Goal: Information Seeking & Learning: Learn about a topic

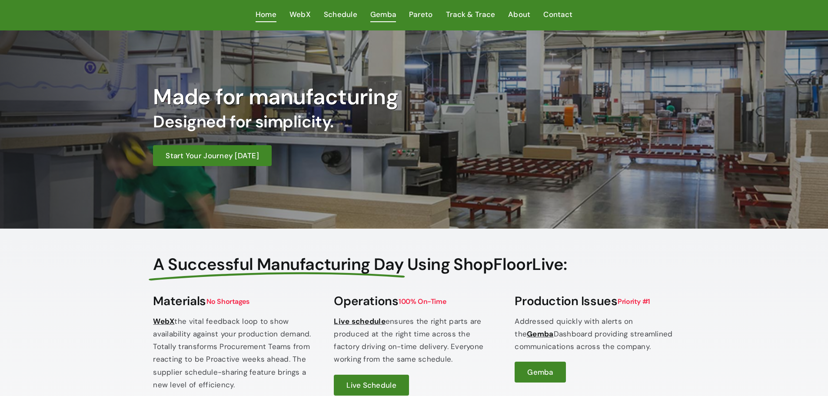
click at [382, 14] on span "Gemba" at bounding box center [383, 14] width 26 height 13
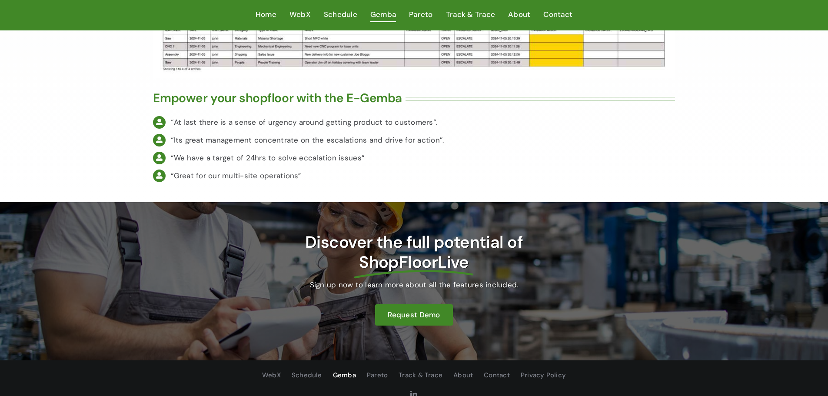
scroll to position [1731, 0]
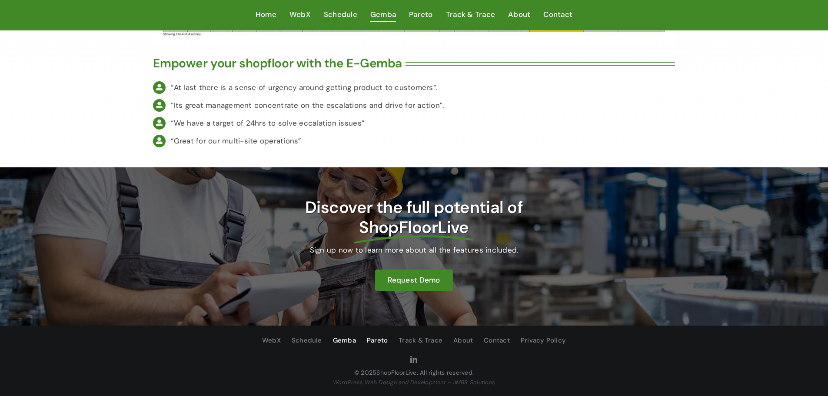
click at [374, 343] on span "Pareto" at bounding box center [377, 340] width 21 height 11
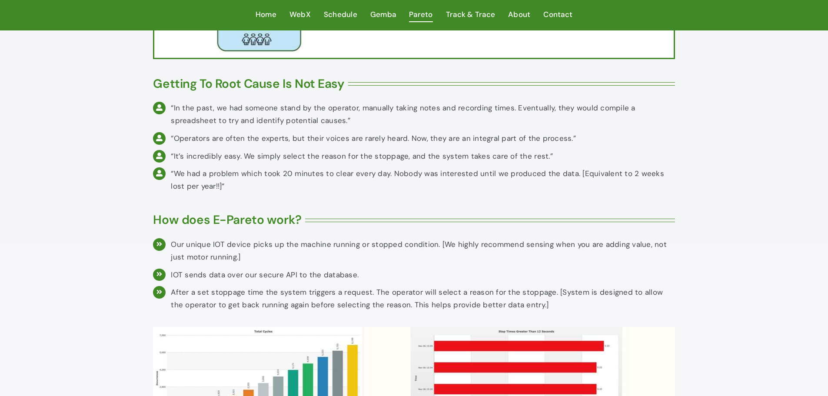
scroll to position [435, 0]
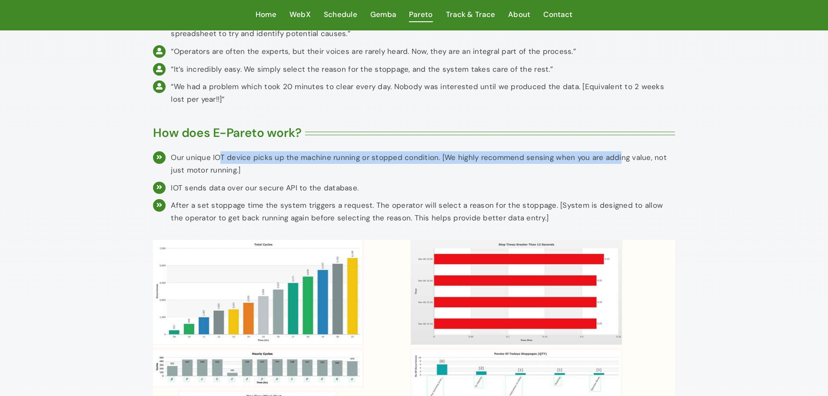
drag, startPoint x: 218, startPoint y: 156, endPoint x: 559, endPoint y: 166, distance: 340.5
click at [609, 157] on div "Our unique IOT device picks up the machine running or stopped condition. [We hi…" at bounding box center [423, 163] width 504 height 25
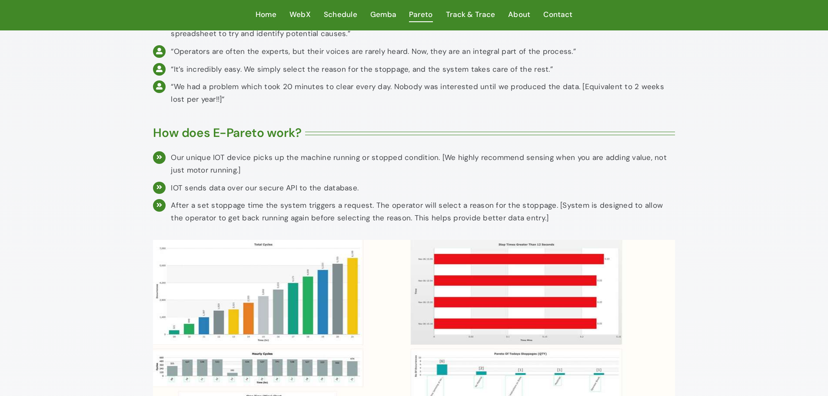
click at [188, 182] on p "IOT sends data over our secure API to the database." at bounding box center [423, 188] width 504 height 13
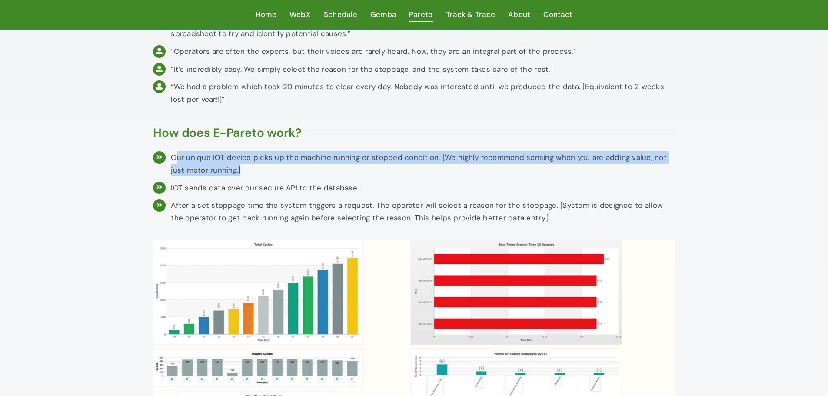
drag, startPoint x: 181, startPoint y: 158, endPoint x: 233, endPoint y: 175, distance: 55.0
click at [233, 175] on div "Our unique IOT device picks up the machine running or stopped condition. [We hi…" at bounding box center [423, 163] width 504 height 25
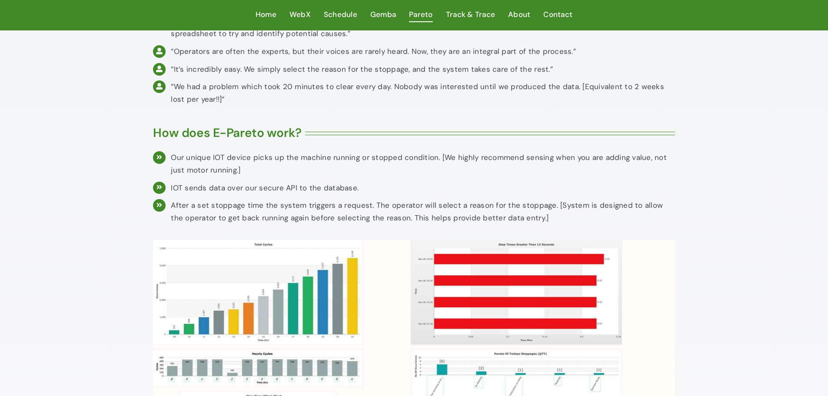
click at [231, 190] on p "IOT sends data over our secure API to the database." at bounding box center [423, 188] width 504 height 13
drag, startPoint x: 173, startPoint y: 187, endPoint x: 280, endPoint y: 188, distance: 106.1
click at [280, 188] on p "IOT sends data over our secure API to the database." at bounding box center [423, 188] width 504 height 13
drag, startPoint x: 190, startPoint y: 211, endPoint x: 337, endPoint y: 214, distance: 147.8
click at [337, 214] on p "After a set stoppage time the system triggers a request. The operator will sele…" at bounding box center [423, 211] width 504 height 25
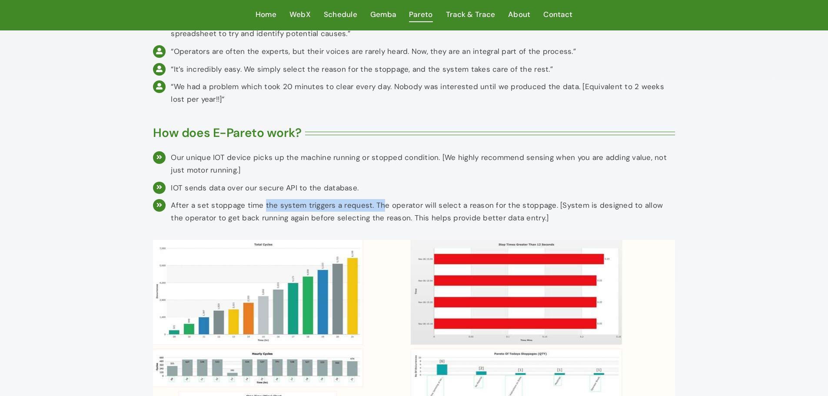
drag, startPoint x: 263, startPoint y: 206, endPoint x: 380, endPoint y: 207, distance: 116.9
click at [380, 207] on p "After a set stoppage time the system triggers a request. The operator will sele…" at bounding box center [423, 211] width 504 height 25
click at [390, 208] on p "After a set stoppage time the system triggers a request. The operator will sele…" at bounding box center [423, 211] width 504 height 25
drag, startPoint x: 349, startPoint y: 201, endPoint x: 490, endPoint y: 208, distance: 141.0
click at [490, 208] on p "After a set stoppage time the system triggers a request. The operator will sele…" at bounding box center [423, 211] width 504 height 25
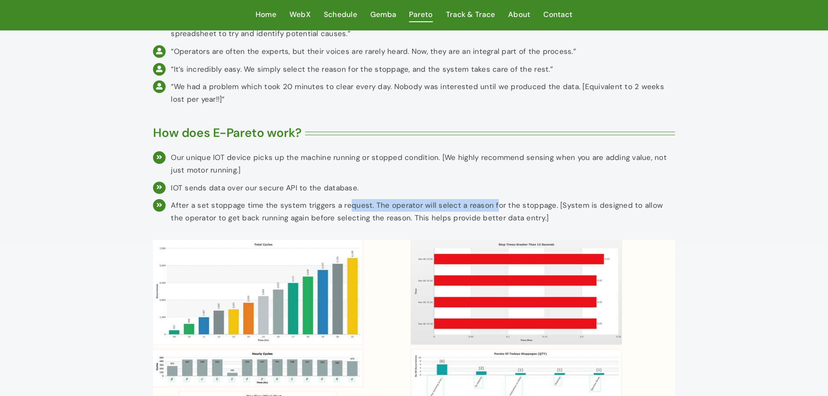
click at [490, 208] on p "After a set stoppage time the system triggers a request. The operator will sele…" at bounding box center [423, 211] width 504 height 25
click at [470, 219] on p "After a set stoppage time the system triggers a request. The operator will sele…" at bounding box center [423, 211] width 504 height 25
drag, startPoint x: 463, startPoint y: 207, endPoint x: 503, endPoint y: 210, distance: 39.2
click at [521, 208] on p "After a set stoppage time the system triggers a request. The operator will sele…" at bounding box center [423, 211] width 504 height 25
drag, startPoint x: 246, startPoint y: 206, endPoint x: 283, endPoint y: 195, distance: 38.1
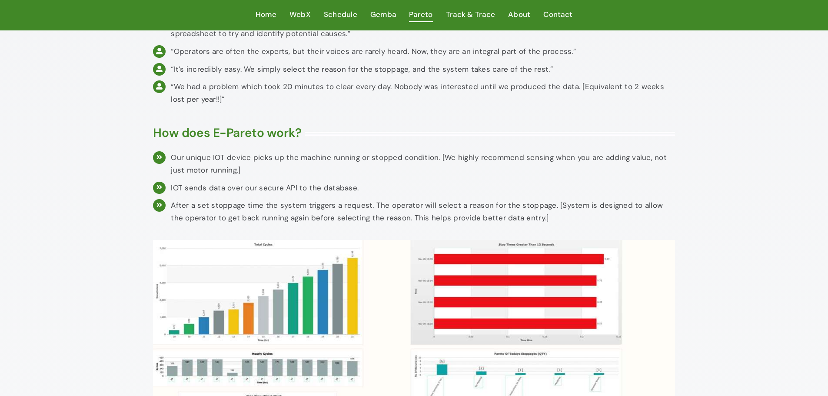
click at [248, 205] on p "After a set stoppage time the system triggers a request. The operator will sele…" at bounding box center [423, 211] width 504 height 25
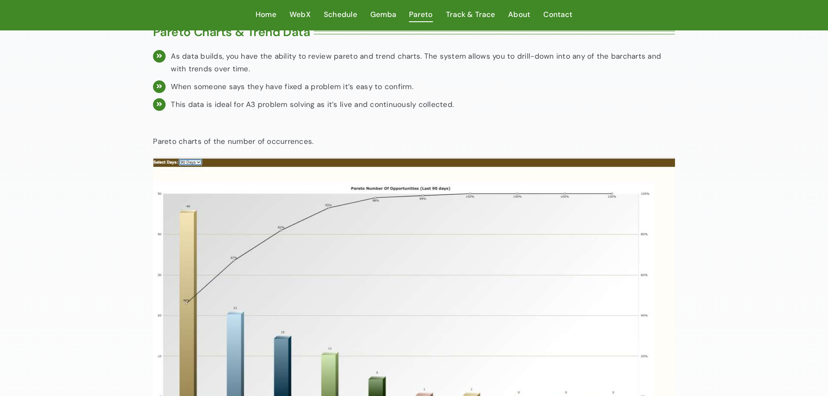
scroll to position [992, 0]
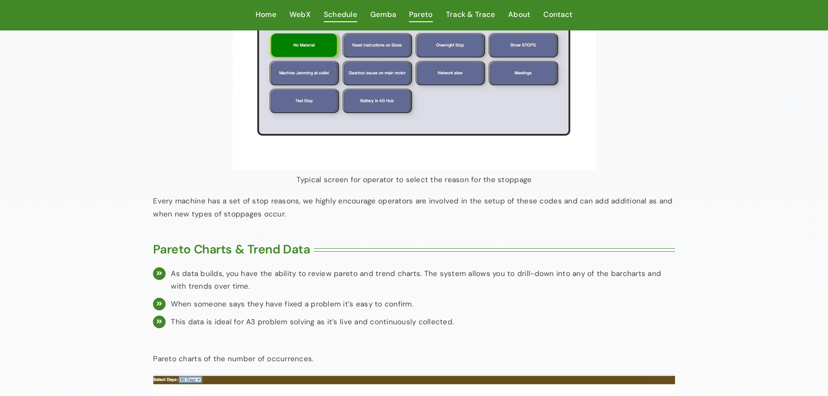
click at [339, 10] on span "Schedule" at bounding box center [340, 14] width 33 height 13
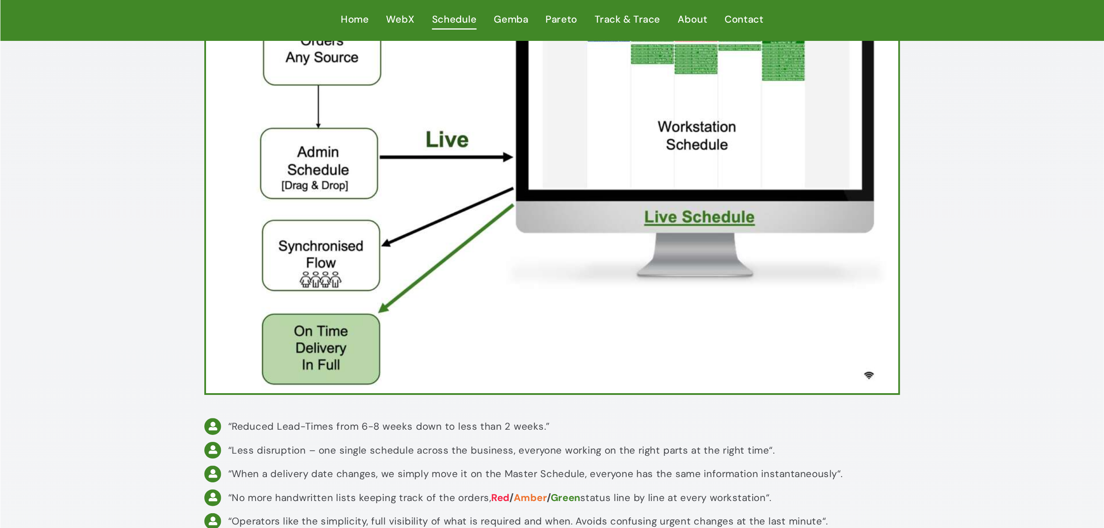
scroll to position [87, 0]
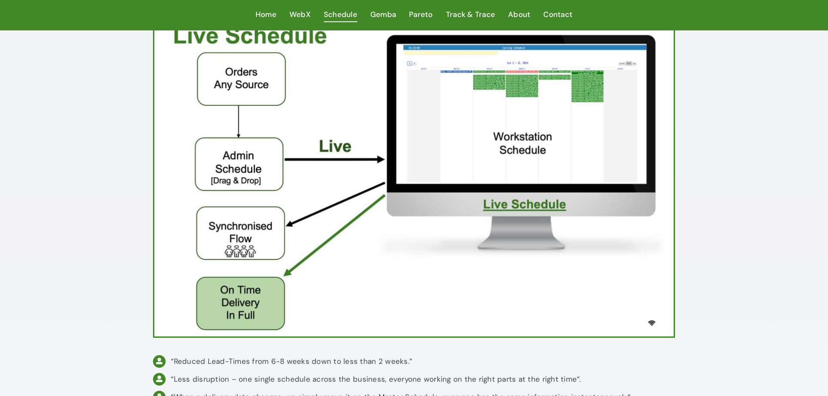
click at [516, 80] on img at bounding box center [413, 179] width 519 height 313
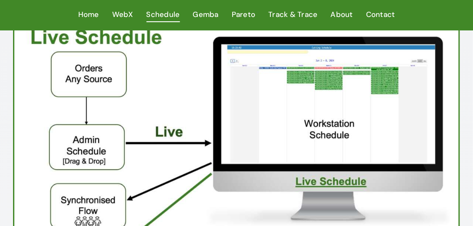
scroll to position [74, 0]
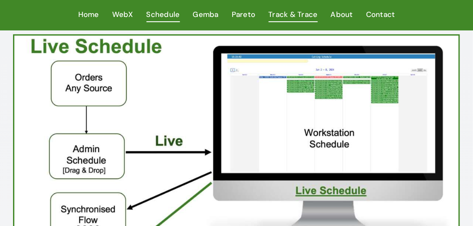
click at [297, 13] on span "Track & Trace" at bounding box center [293, 14] width 49 height 13
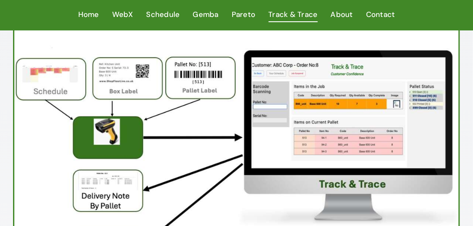
scroll to position [99, 0]
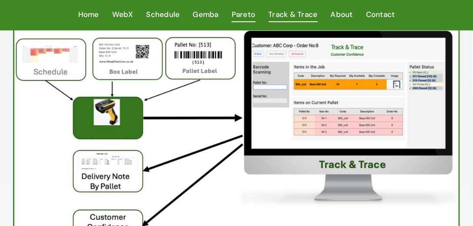
click at [249, 15] on span "Pareto" at bounding box center [244, 14] width 24 height 13
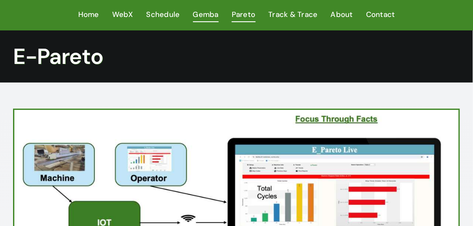
click at [203, 16] on span "Gemba" at bounding box center [206, 14] width 26 height 13
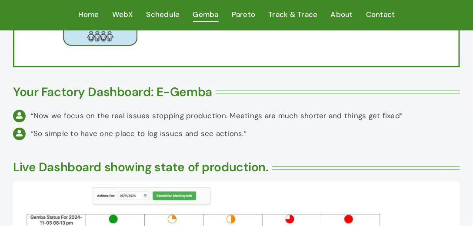
scroll to position [323, 0]
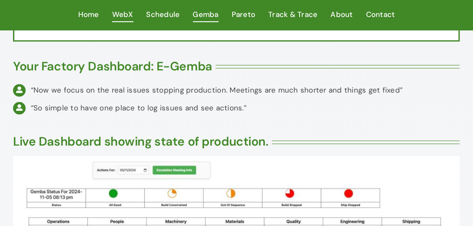
click at [126, 17] on span "WebX" at bounding box center [122, 14] width 21 height 13
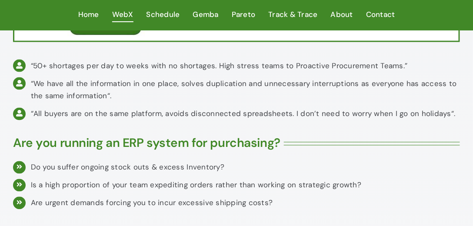
scroll to position [397, 0]
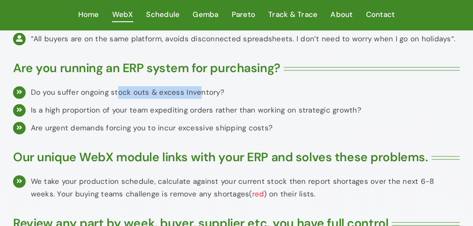
drag, startPoint x: 117, startPoint y: 90, endPoint x: 196, endPoint y: 97, distance: 79.4
click at [196, 97] on div "Do you suffer ongoing stock outs & excess Inventory?" at bounding box center [245, 93] width 429 height 13
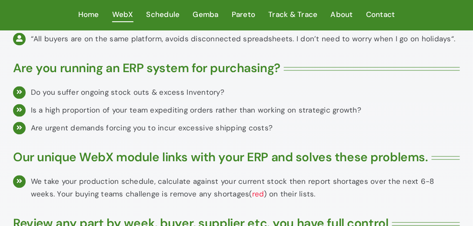
drag, startPoint x: 196, startPoint y: 108, endPoint x: 171, endPoint y: 111, distance: 25.8
click at [196, 108] on div "Is a high proportion of your team expediting orders rather than working on stra…" at bounding box center [245, 110] width 429 height 13
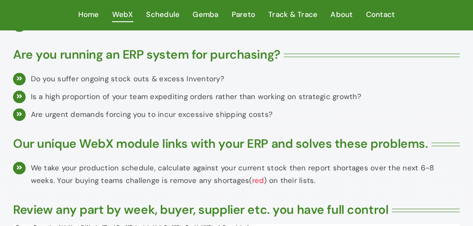
scroll to position [422, 0]
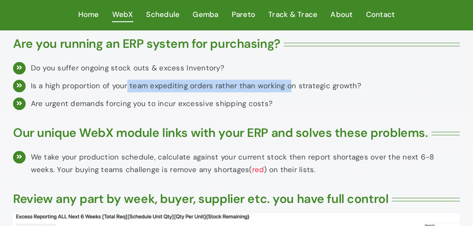
drag, startPoint x: 126, startPoint y: 85, endPoint x: 317, endPoint y: 87, distance: 191.3
click at [304, 84] on div "Is a high proportion of your team expediting orders rather than working on stra…" at bounding box center [245, 86] width 429 height 13
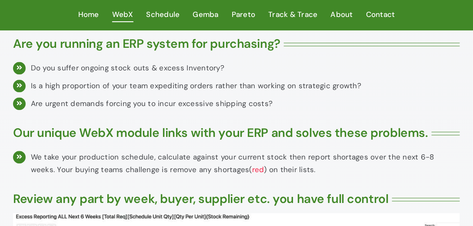
click at [319, 92] on li "Is a high proportion of your team expediting orders rather than working on stra…" at bounding box center [236, 86] width 447 height 18
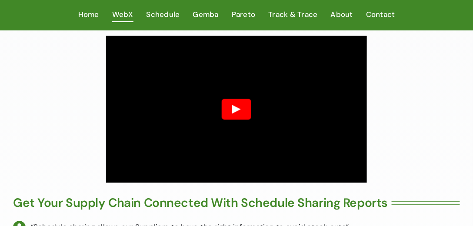
scroll to position [1242, 0]
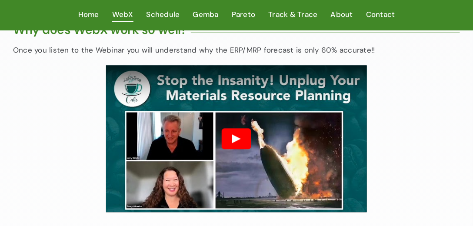
click at [232, 135] on button "Play" at bounding box center [237, 139] width 30 height 21
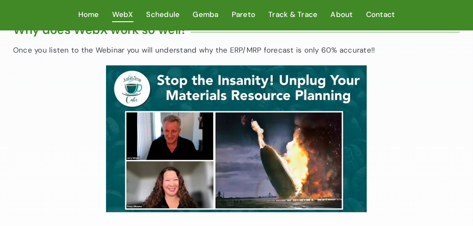
click at [430, 98] on div "Why does WebX work so well? Once you listen to the Webinar you will understand …" at bounding box center [236, 115] width 447 height 193
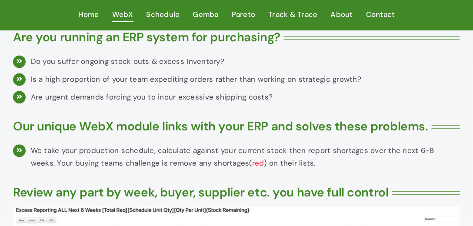
scroll to position [397, 0]
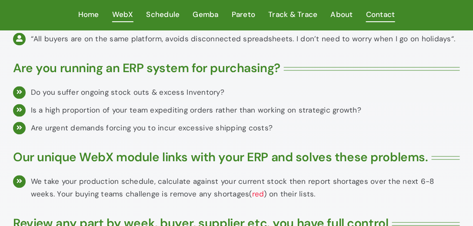
click at [392, 14] on span "Contact" at bounding box center [380, 14] width 29 height 13
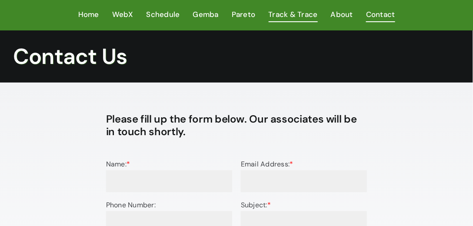
click at [301, 18] on span "Track & Trace" at bounding box center [293, 14] width 49 height 13
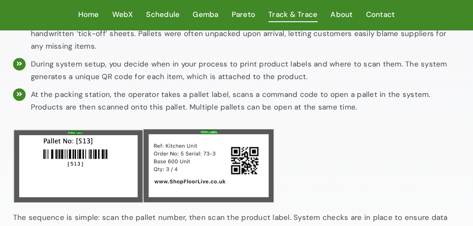
scroll to position [522, 0]
